Goal: Task Accomplishment & Management: Use online tool/utility

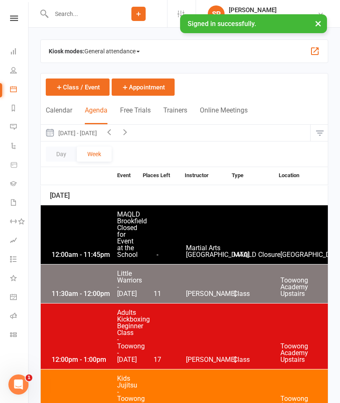
click at [324, 126] on button "button" at bounding box center [320, 133] width 18 height 17
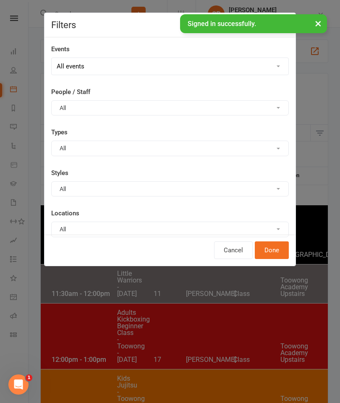
click at [184, 224] on button "All" at bounding box center [170, 229] width 238 height 15
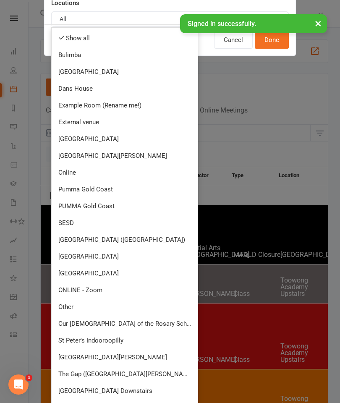
scroll to position [213, 0]
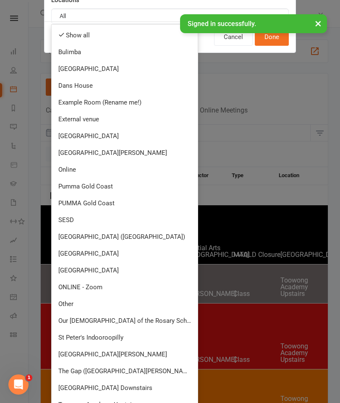
click at [135, 265] on link "[GEOGRAPHIC_DATA]" at bounding box center [125, 270] width 146 height 17
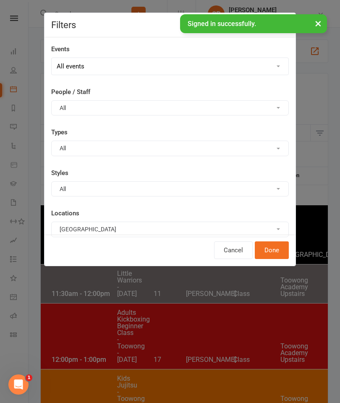
scroll to position [0, 0]
click at [276, 244] on button "Done" at bounding box center [272, 251] width 34 height 18
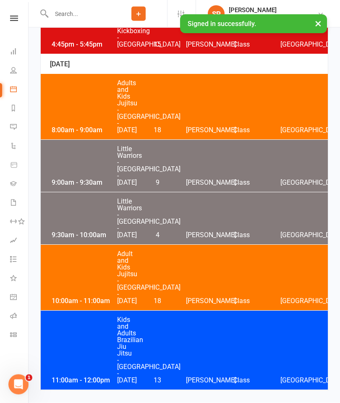
scroll to position [1551, 0]
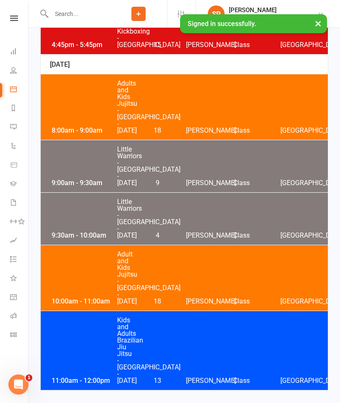
click at [186, 136] on div "8:00am - 9:00am Adults and Kids Jujitsu - [GEOGRAPHIC_DATA] - [DATE] 18 [PERSON…" at bounding box center [184, 107] width 287 height 66
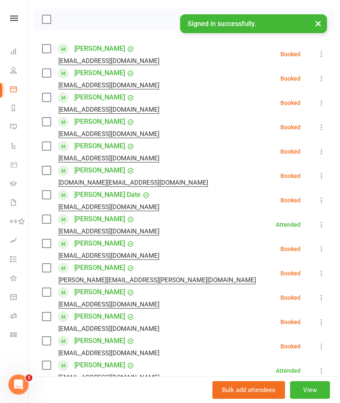
scroll to position [115, 0]
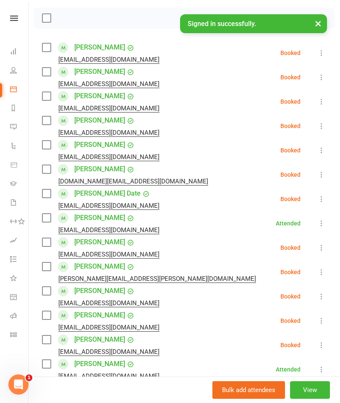
click at [318, 24] on button "×" at bounding box center [318, 23] width 15 height 18
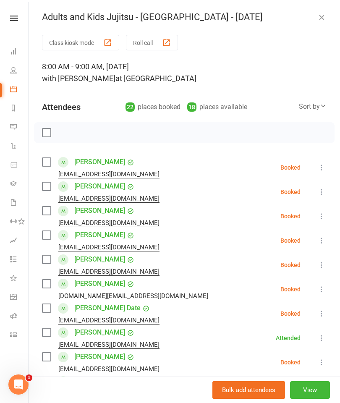
scroll to position [0, 0]
click at [319, 270] on button at bounding box center [322, 265] width 10 height 10
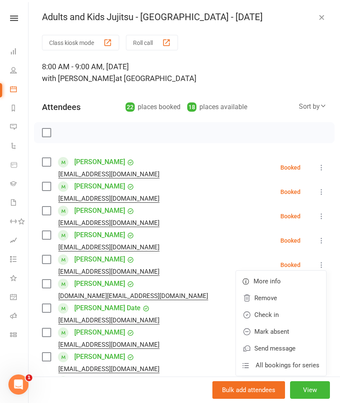
click at [285, 315] on link "Check in" at bounding box center [281, 315] width 90 height 17
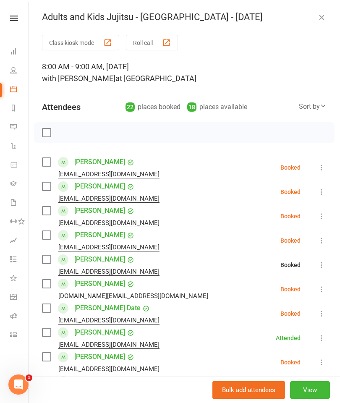
click at [321, 288] on icon at bounding box center [322, 289] width 8 height 8
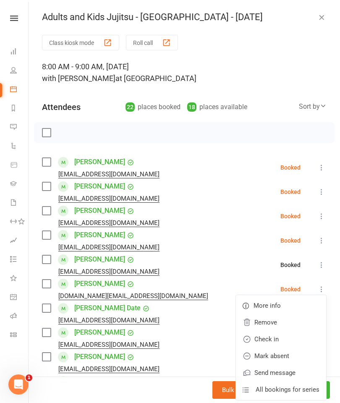
click at [295, 342] on link "Check in" at bounding box center [281, 339] width 90 height 17
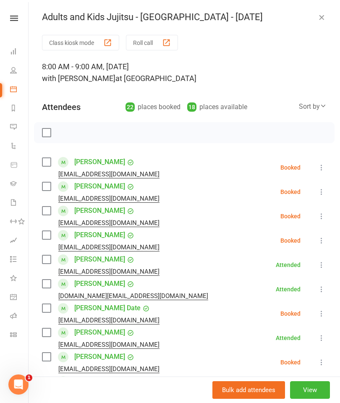
click at [319, 234] on li "[PERSON_NAME] [PERSON_NAME][EMAIL_ADDRESS][DOMAIN_NAME] Booked More info Remove…" at bounding box center [184, 241] width 285 height 24
click at [322, 241] on icon at bounding box center [322, 240] width 8 height 8
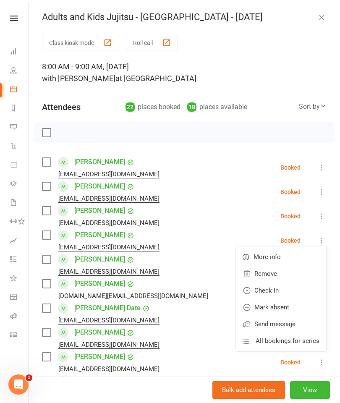
click at [296, 285] on link "Check in" at bounding box center [281, 290] width 90 height 17
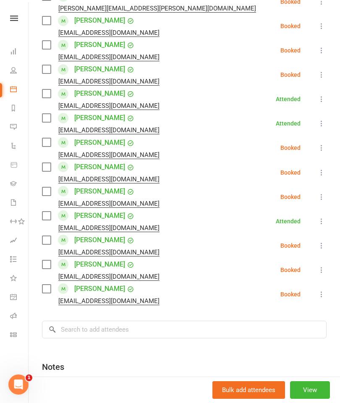
scroll to position [385, 0]
click at [323, 248] on icon at bounding box center [322, 246] width 8 height 8
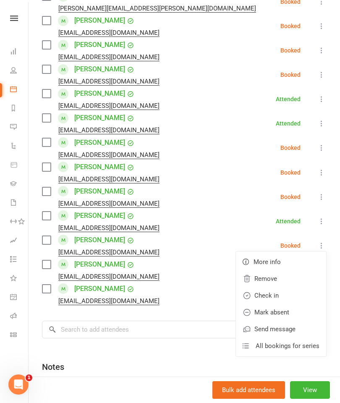
click at [290, 293] on link "Check in" at bounding box center [281, 295] width 90 height 17
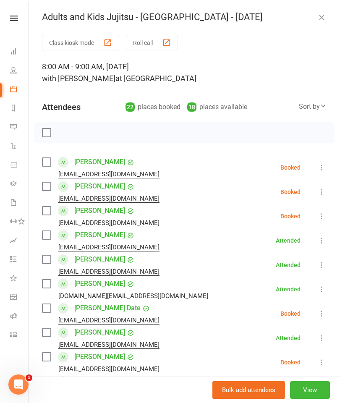
scroll to position [0, 0]
click at [322, 17] on icon "button" at bounding box center [322, 17] width 8 height 8
